Goal: Transaction & Acquisition: Purchase product/service

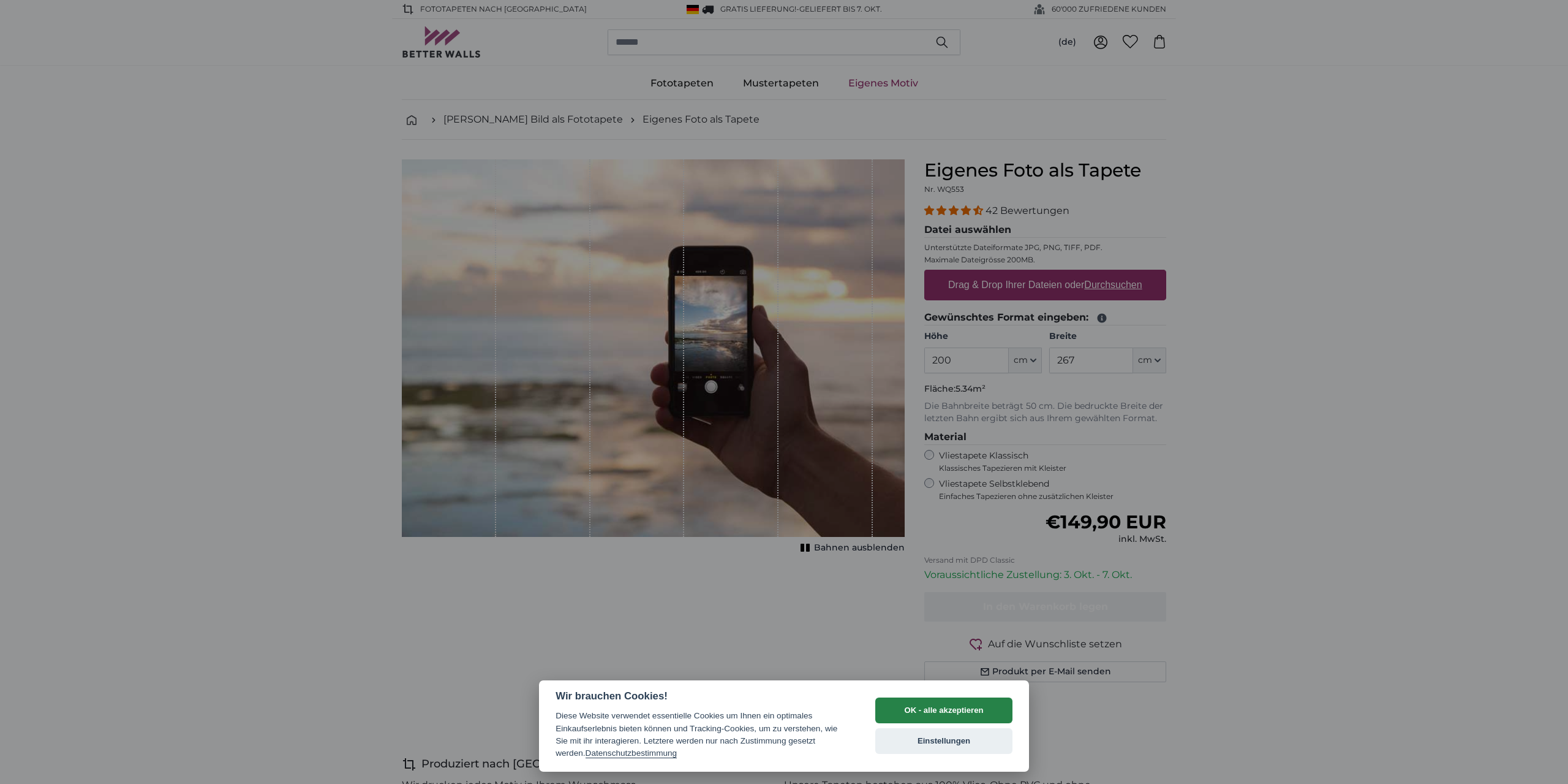
click at [900, 710] on button "OK - alle akzeptieren" at bounding box center [944, 710] width 137 height 26
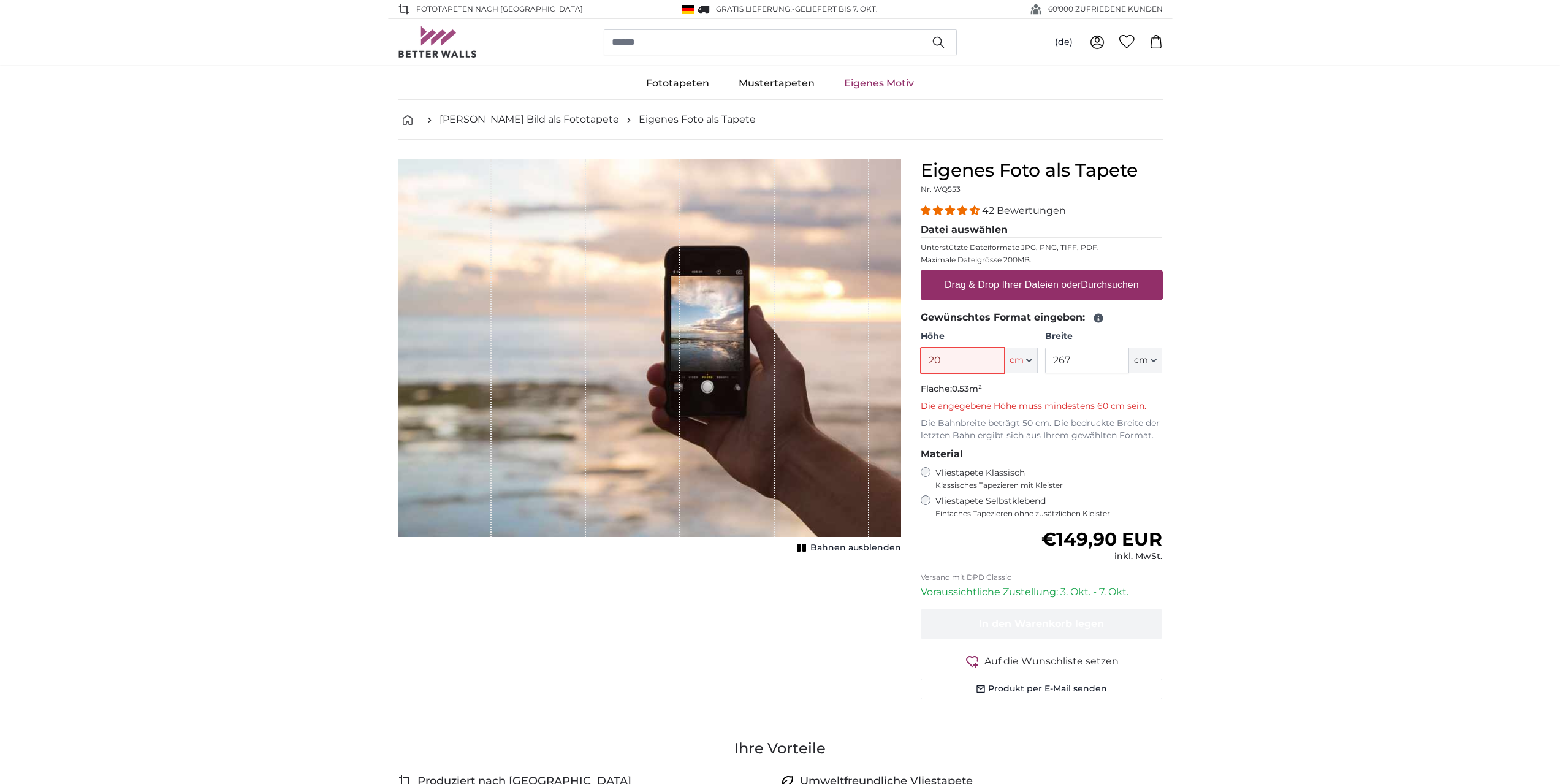
drag, startPoint x: 980, startPoint y: 352, endPoint x: 838, endPoint y: 362, distance: 142.4
click at [838, 362] on product-detail "Abbrechen Bild zuschneiden Bahnen ausblenden Eigenes Foto als Tapete Nr. WQ553 …" at bounding box center [780, 434] width 785 height 589
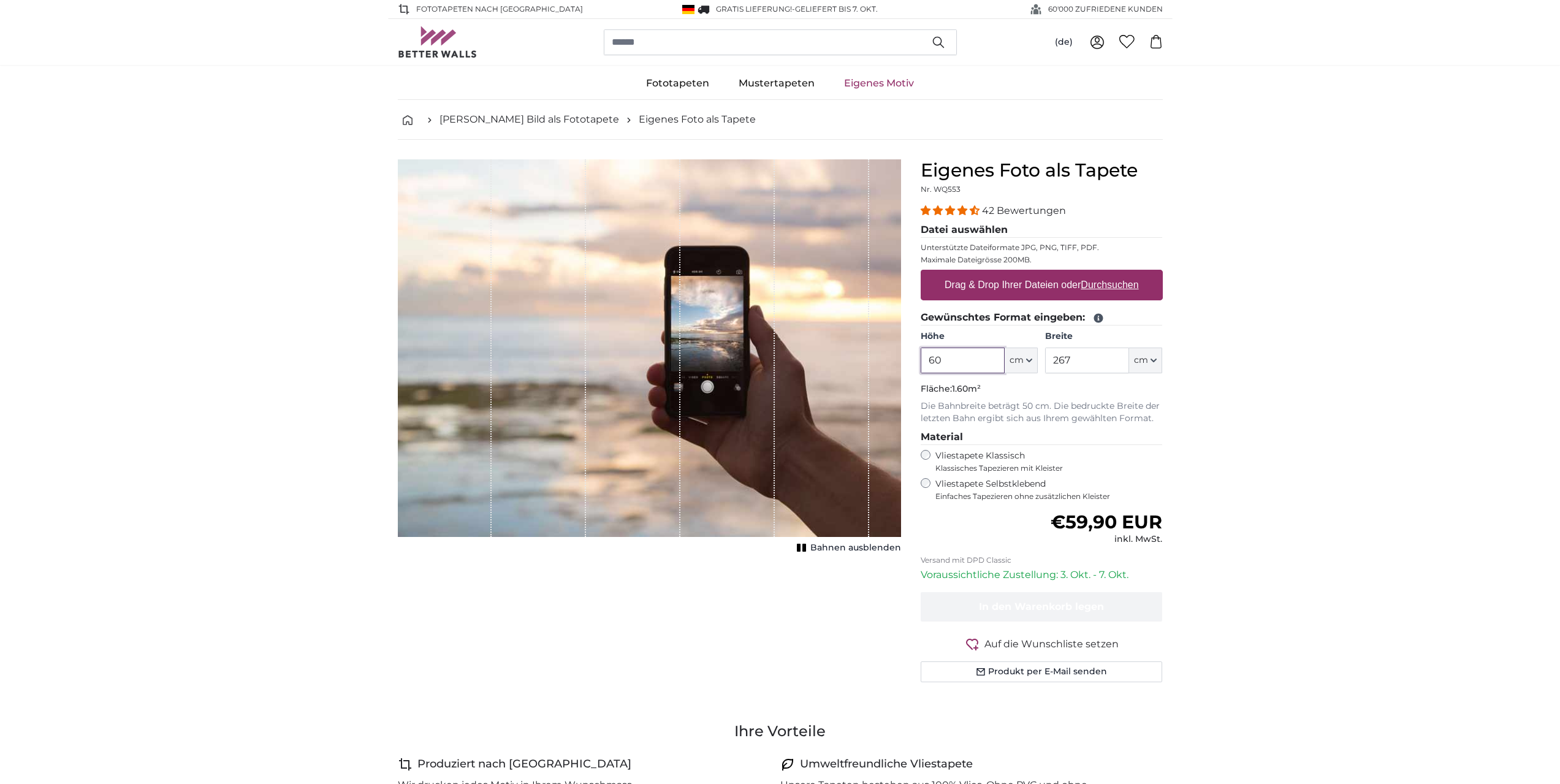
type input "60"
drag, startPoint x: 1253, startPoint y: 345, endPoint x: 1260, endPoint y: 343, distance: 7.3
click at [1086, 354] on input "267" at bounding box center [1087, 361] width 84 height 26
drag, startPoint x: 1086, startPoint y: 354, endPoint x: 882, endPoint y: 402, distance: 209.6
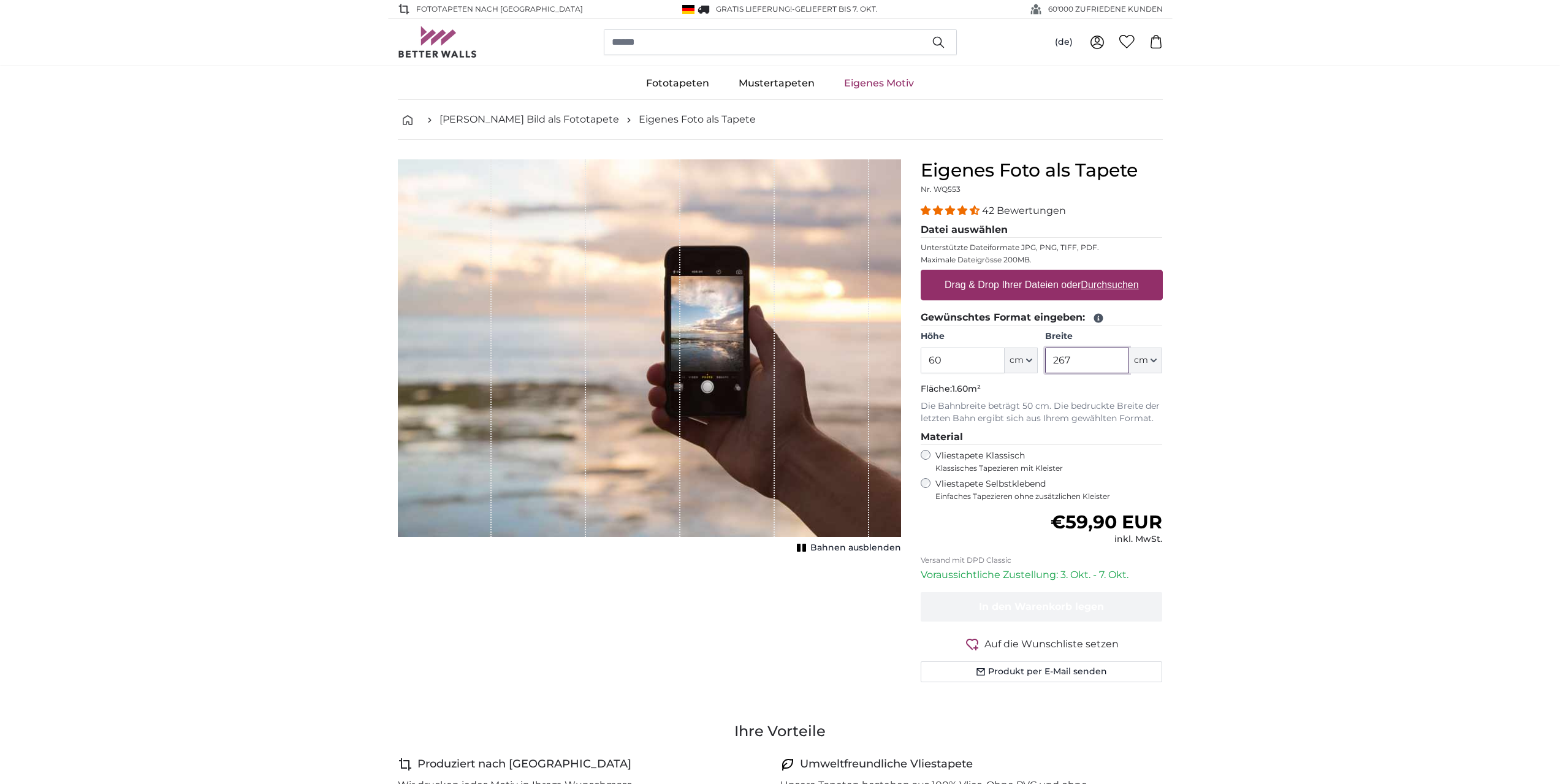
click at [886, 401] on product-detail "Abbrechen Bild zuschneiden Bahnen ausblenden Eigenes Foto als Tapete Nr. WQ553 …" at bounding box center [780, 425] width 785 height 572
drag, startPoint x: 1100, startPoint y: 362, endPoint x: 863, endPoint y: 409, distance: 241.6
click at [864, 409] on product-detail "Abbrechen Bild zuschneiden Bahnen ausblenden Eigenes Foto als Tapete Nr. WQ553 …" at bounding box center [780, 425] width 785 height 572
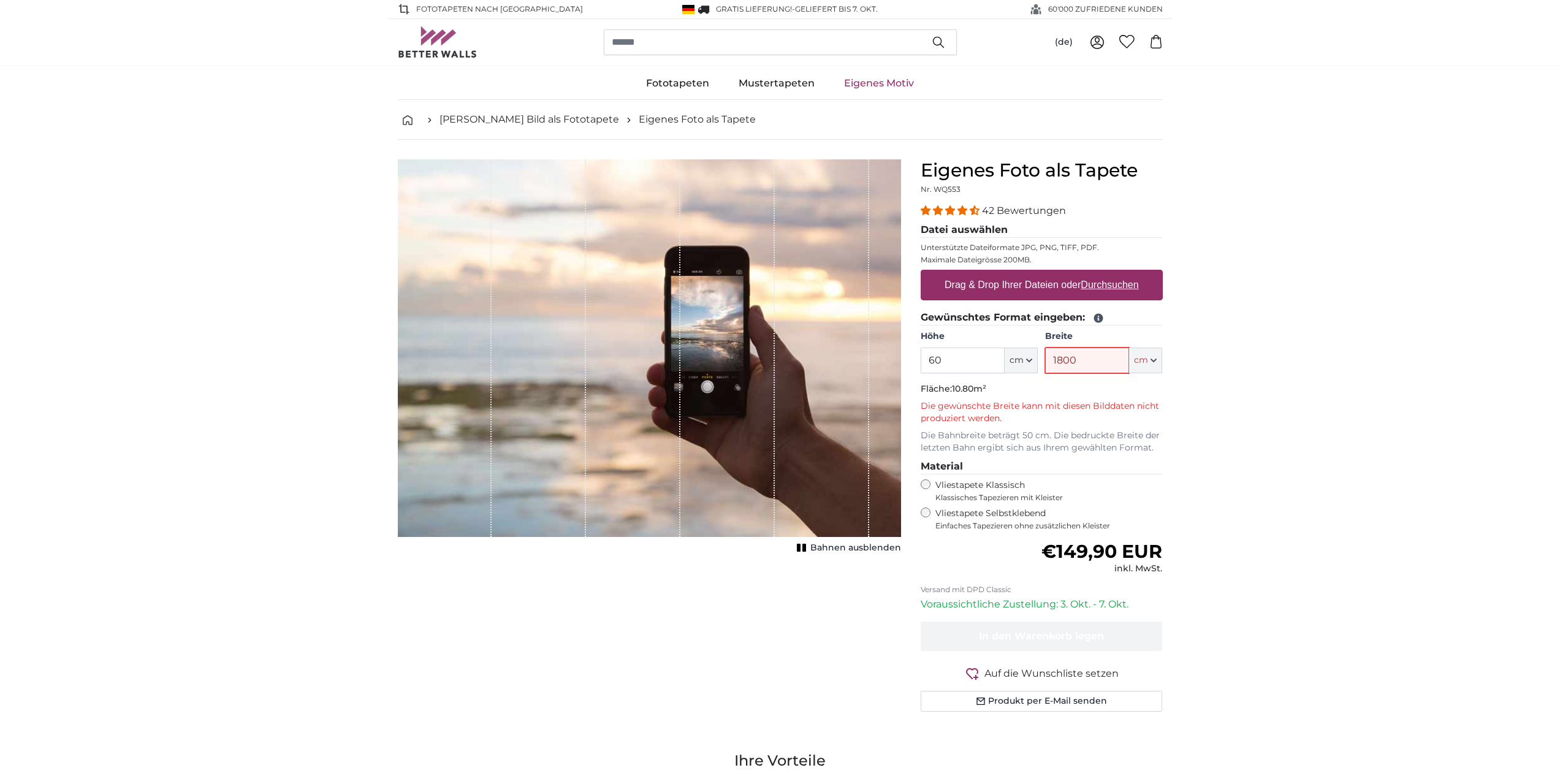
drag, startPoint x: 1092, startPoint y: 357, endPoint x: 982, endPoint y: 363, distance: 110.2
click at [982, 363] on div "Höhe 60 ft cm Centimeter (cm) Inches (inch) Feet (ft. in.) Breite 1800 ft cm Ce…" at bounding box center [1041, 352] width 242 height 43
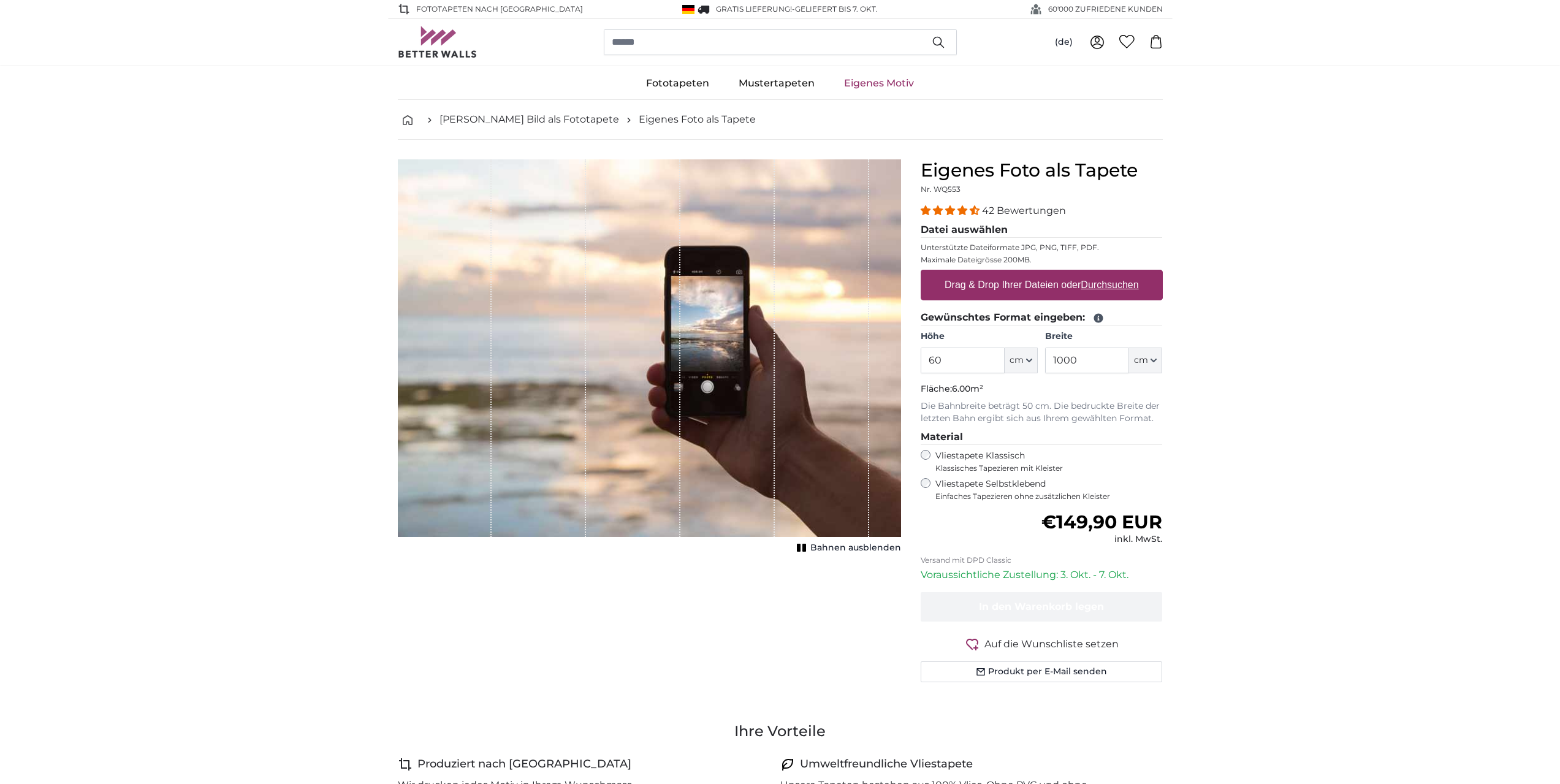
click at [1084, 389] on p "Fläche: 6.00m²" at bounding box center [1041, 389] width 242 height 12
click at [999, 517] on div "Normaler Preis €149,90 EUR inkl. MwSt." at bounding box center [1041, 528] width 242 height 34
click at [994, 486] on label "Vliestapete Selbstklebend Einfaches Tapezieren ohne zusätzlichen Kleister" at bounding box center [1049, 490] width 227 height 23
click at [1004, 454] on label "Vliestapete Klassisch Klassisches Tapezieren mit Kleister" at bounding box center [1044, 461] width 217 height 23
drag, startPoint x: 1095, startPoint y: 358, endPoint x: 1010, endPoint y: 354, distance: 85.1
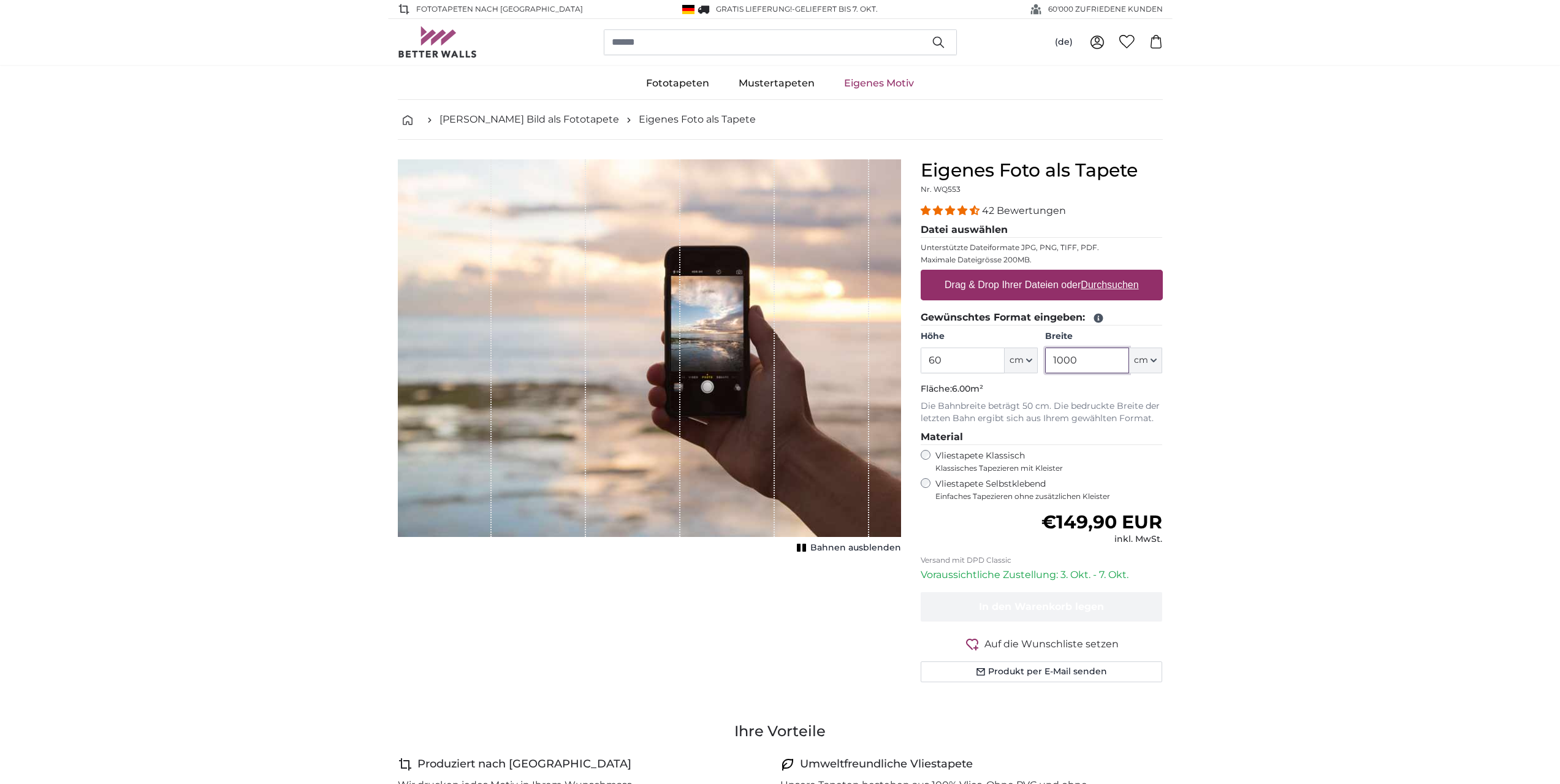
click at [1010, 354] on div "Höhe 60 ft cm Centimeter (cm) Inches (inch) Feet (ft. in.) Breite 1000 ft cm Ce…" at bounding box center [1041, 352] width 242 height 43
type input "600"
